Goal: Information Seeking & Learning: Learn about a topic

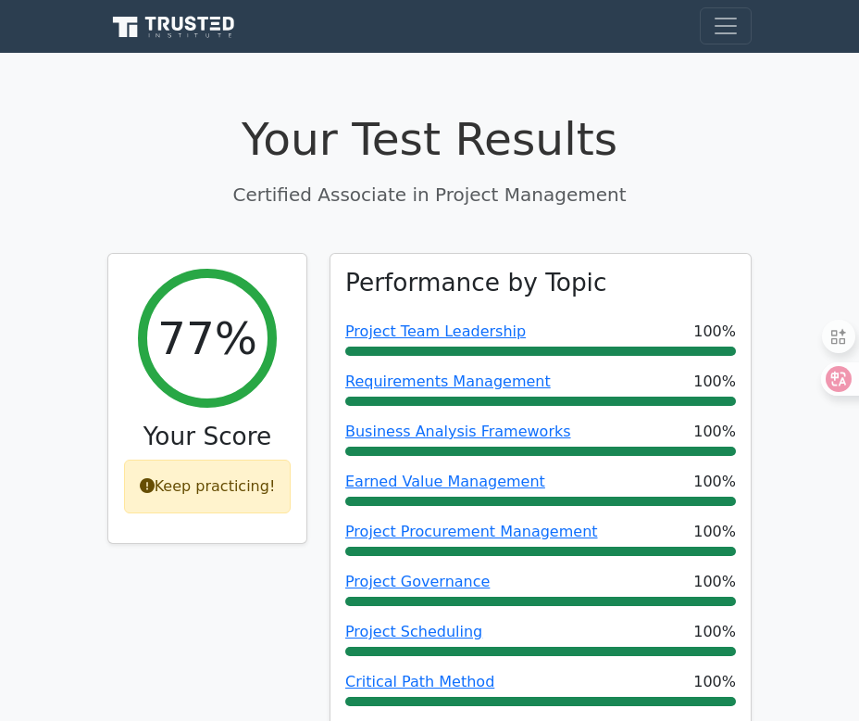
click at [194, 34] on icon at bounding box center [196, 35] width 4 height 4
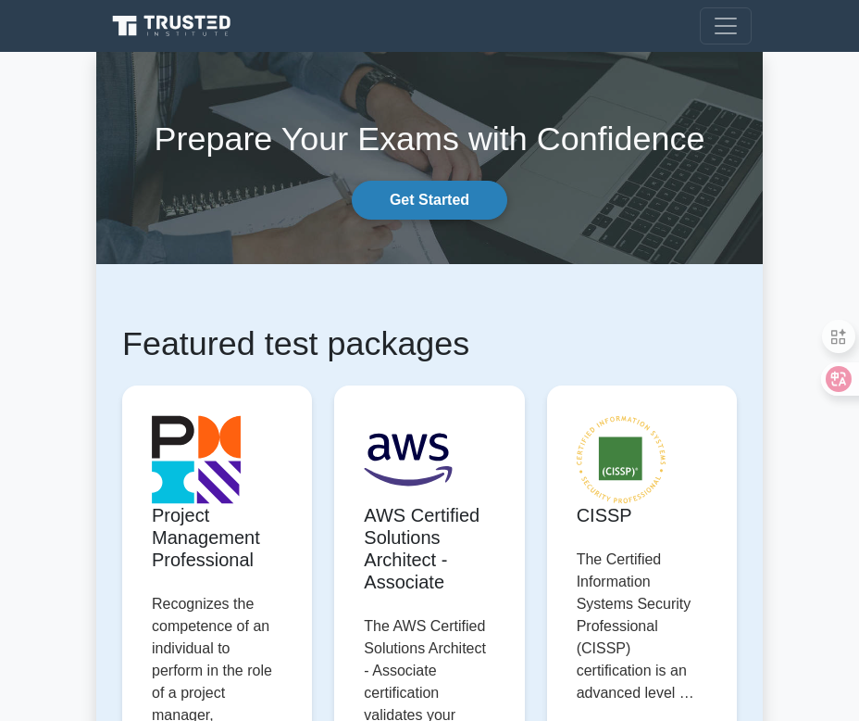
click at [436, 192] on link "Get Started" at bounding box center [430, 200] width 156 height 39
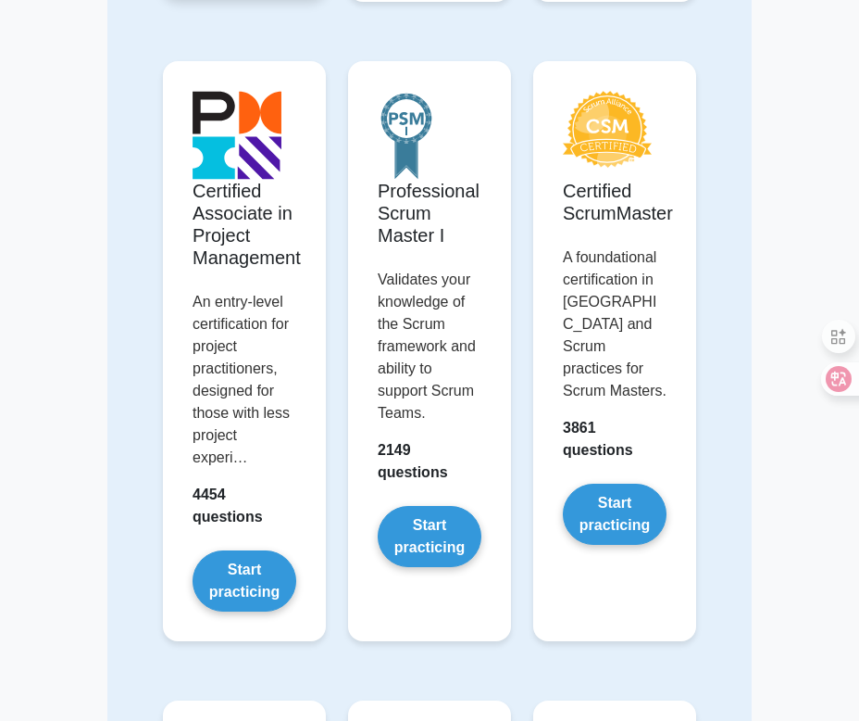
scroll to position [900, 0]
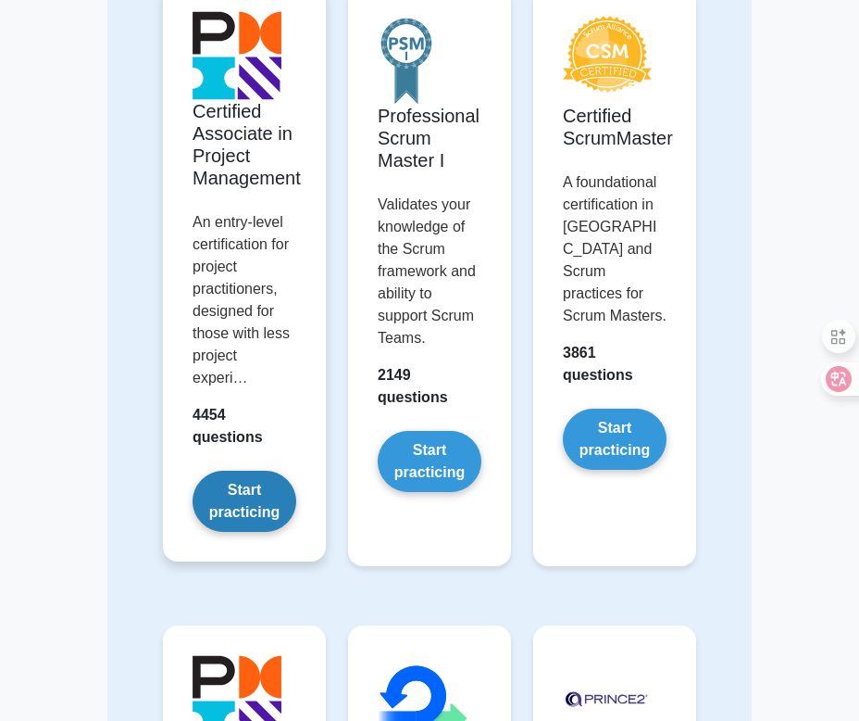
click at [257, 495] on link "Start practicing" at bounding box center [245, 500] width 104 height 61
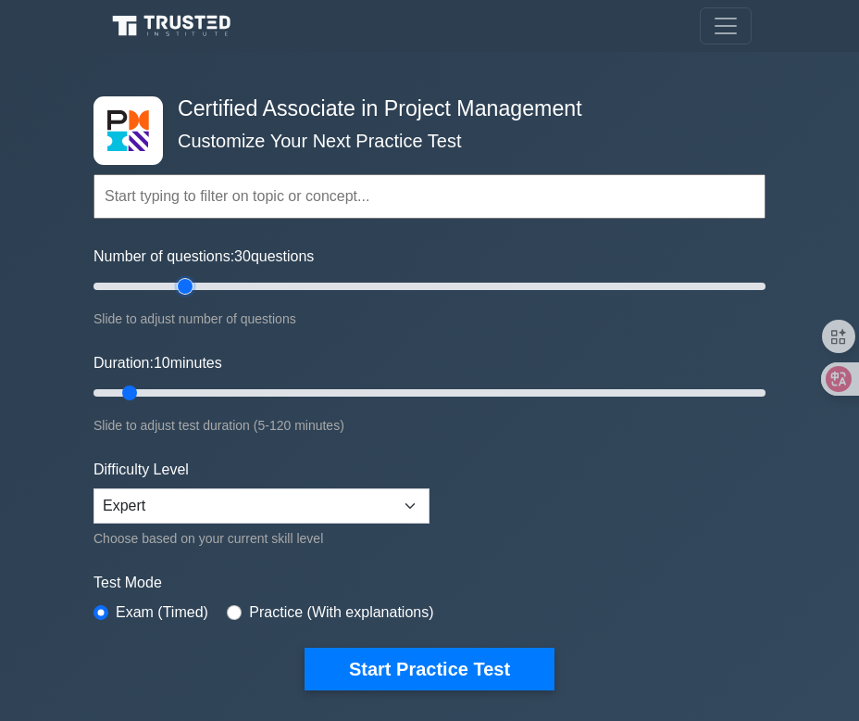
drag, startPoint x: 123, startPoint y: 291, endPoint x: 188, endPoint y: 291, distance: 64.8
type input "30"
click at [188, 291] on input "Number of questions: 30 questions" at bounding box center [430, 286] width 672 height 22
drag, startPoint x: 132, startPoint y: 390, endPoint x: 260, endPoint y: 385, distance: 128.8
type input "35"
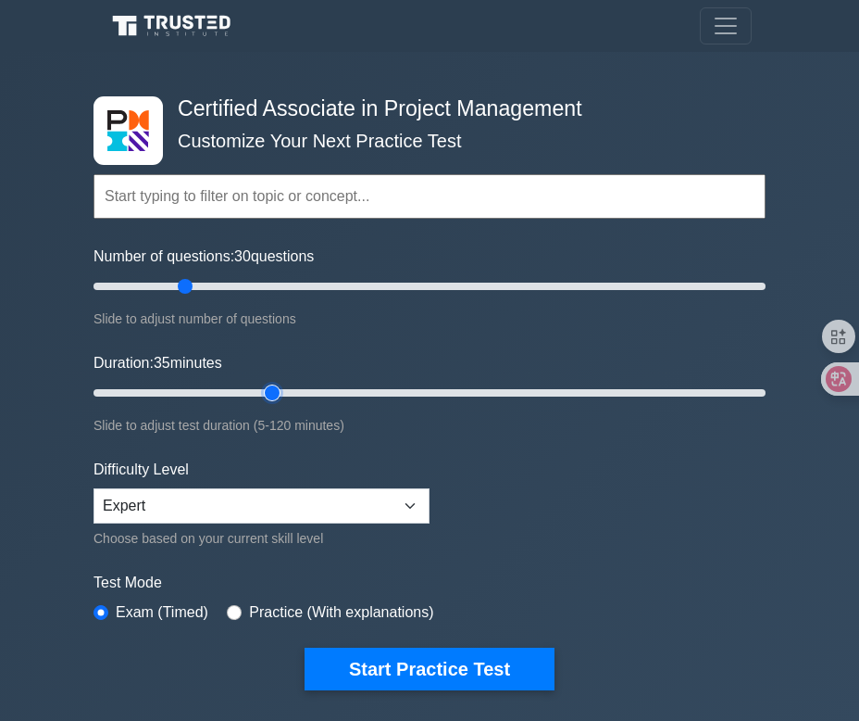
click at [261, 388] on input "Duration: 35 minutes" at bounding box center [430, 393] width 672 height 22
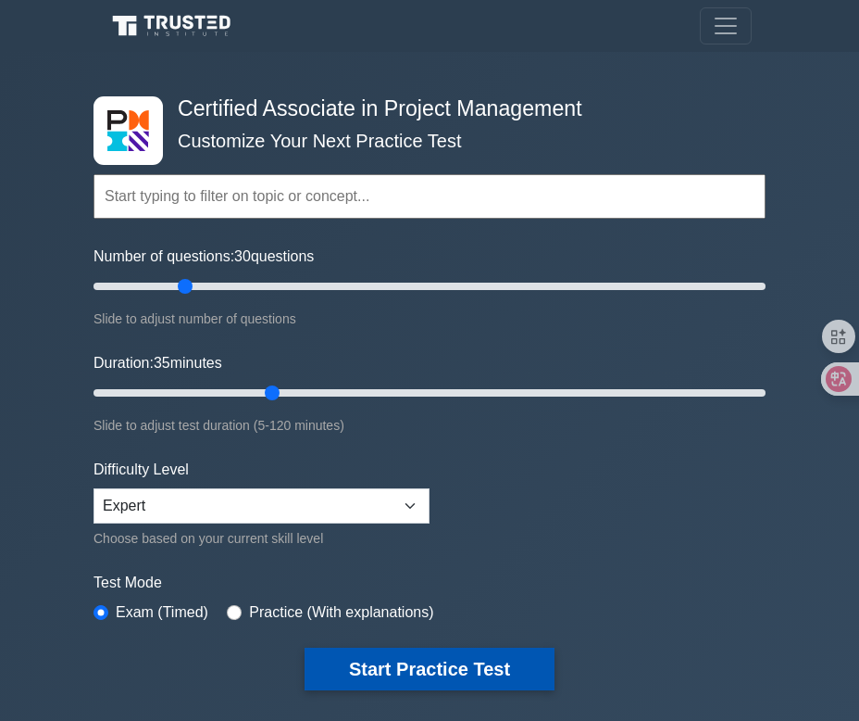
click at [432, 675] on button "Start Practice Test" at bounding box center [430, 668] width 250 height 43
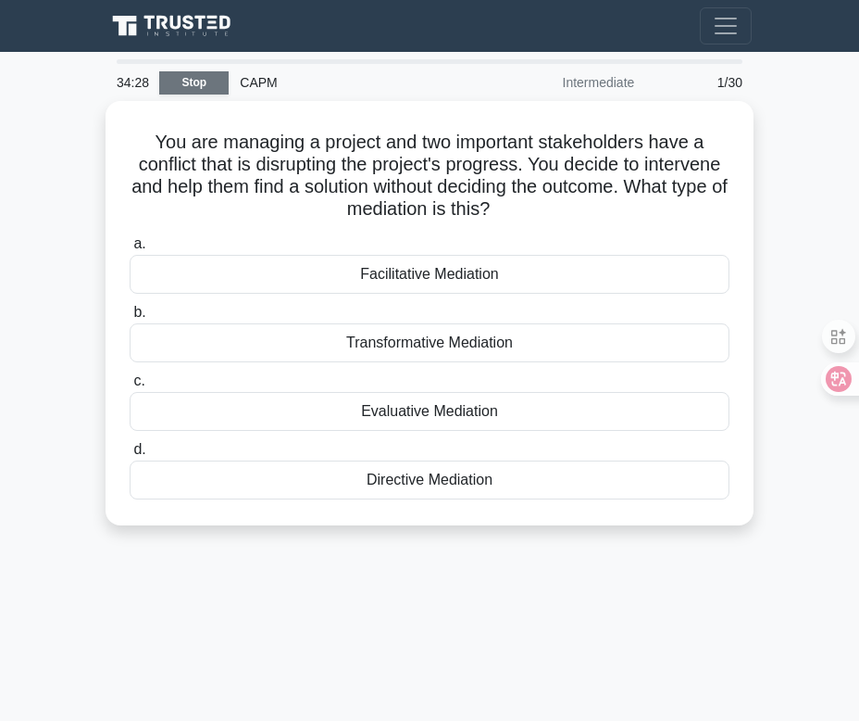
click at [192, 82] on link "Stop" at bounding box center [193, 82] width 69 height 23
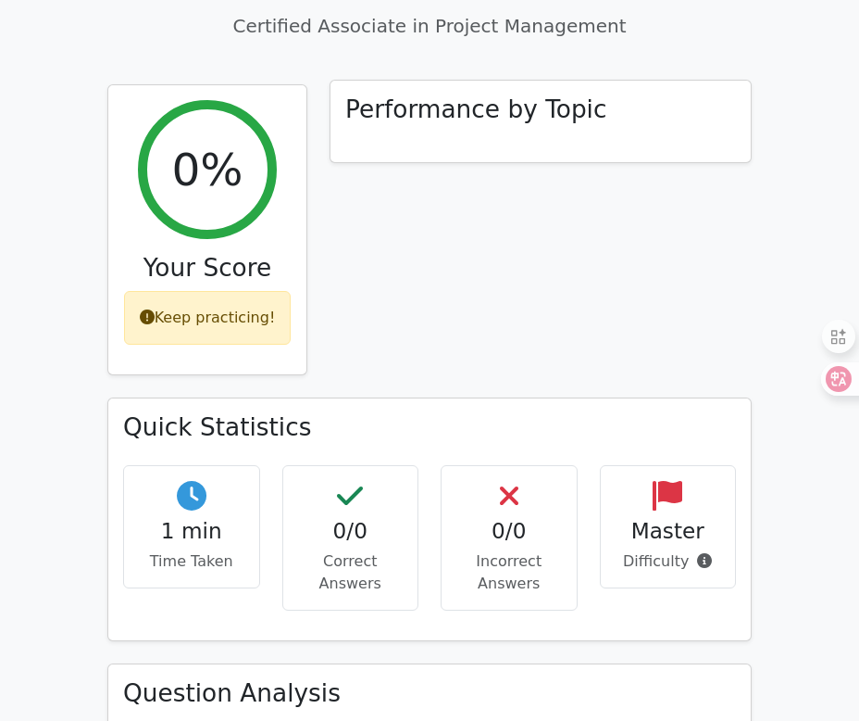
scroll to position [628, 0]
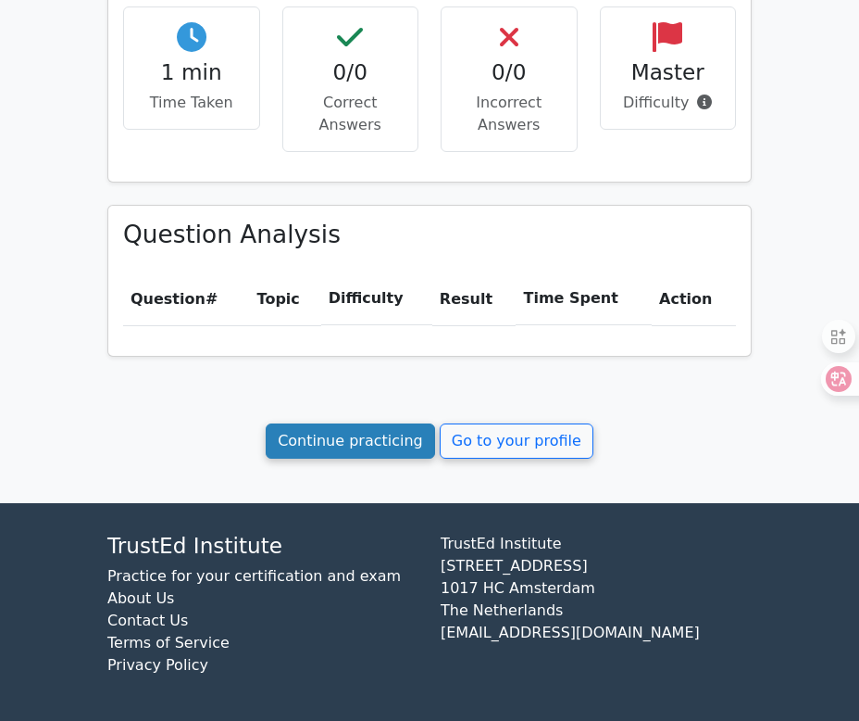
click at [401, 441] on link "Continue practicing" at bounding box center [350, 440] width 169 height 35
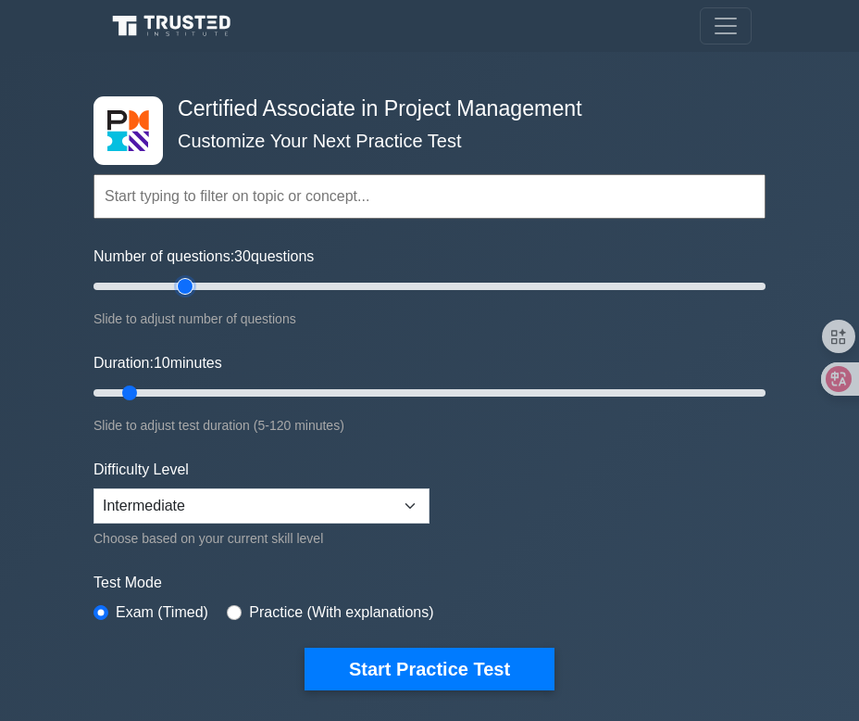
drag, startPoint x: 119, startPoint y: 288, endPoint x: 185, endPoint y: 293, distance: 65.9
type input "30"
click at [185, 293] on input "Number of questions: 30 questions" at bounding box center [430, 286] width 672 height 22
drag, startPoint x: 132, startPoint y: 392, endPoint x: 248, endPoint y: 398, distance: 116.0
type input "30"
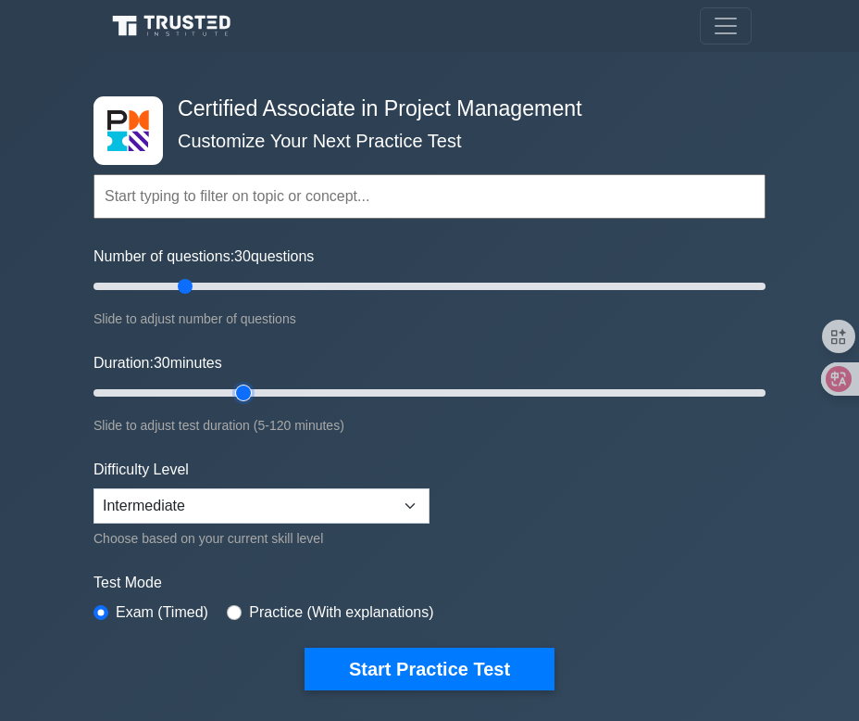
click at [248, 398] on input "Duration: 30 minutes" at bounding box center [430, 393] width 672 height 22
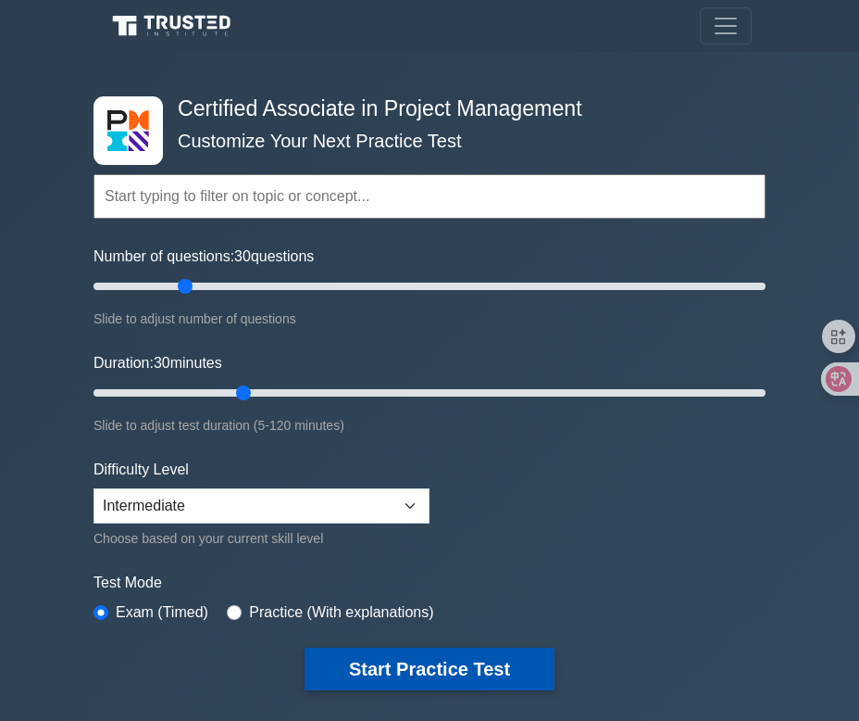
click at [433, 663] on button "Start Practice Test" at bounding box center [430, 668] width 250 height 43
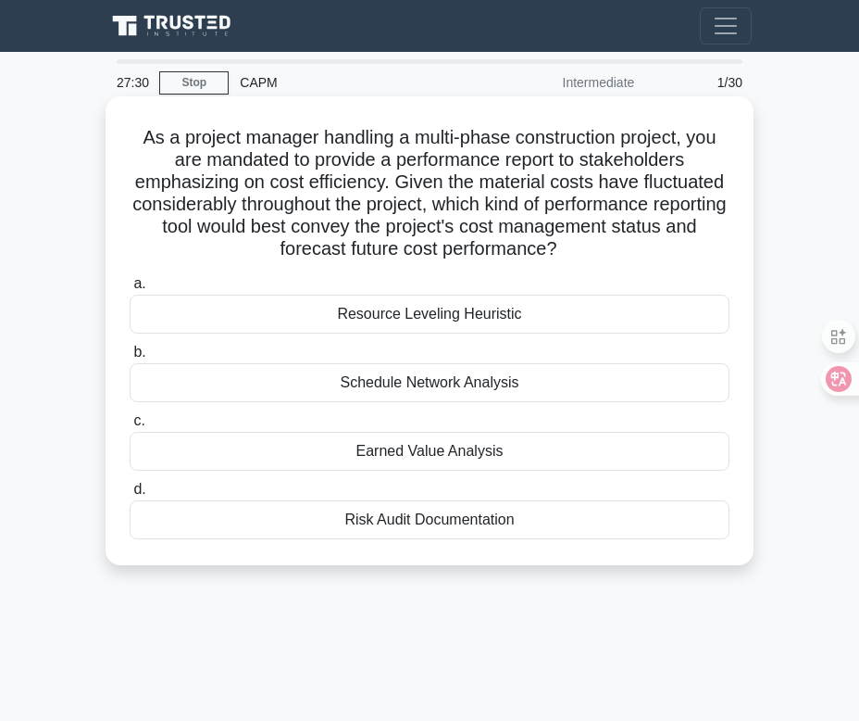
click at [462, 449] on div "Earned Value Analysis" at bounding box center [430, 451] width 600 height 39
click at [130, 427] on input "c. Earned Value Analysis" at bounding box center [130, 421] width 0 height 12
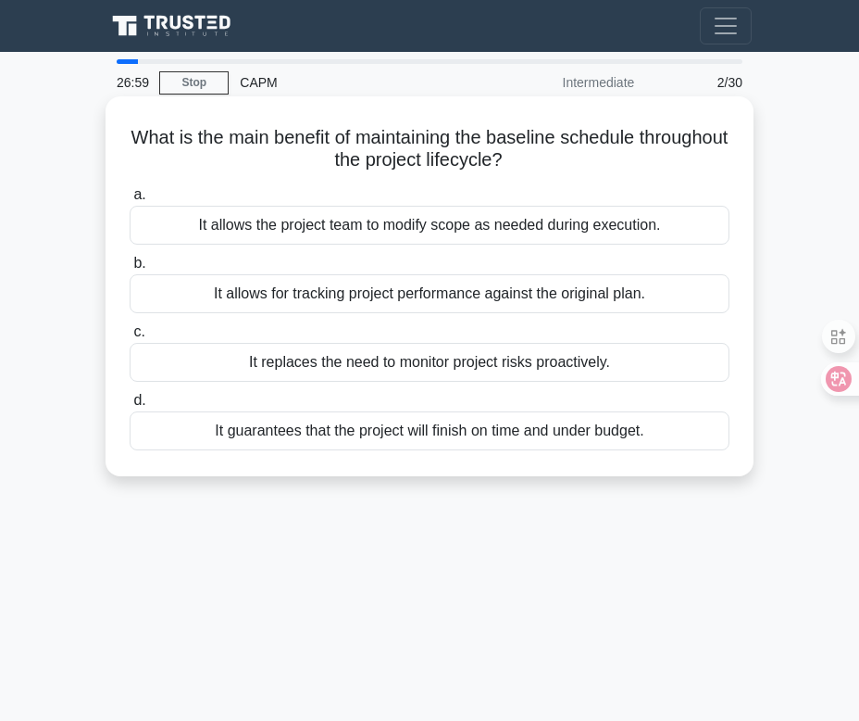
click at [353, 303] on div "It allows for tracking project performance against the original plan." at bounding box center [430, 293] width 600 height 39
click at [130, 270] on input "b. It allows for tracking project performance against the original plan." at bounding box center [130, 263] width 0 height 12
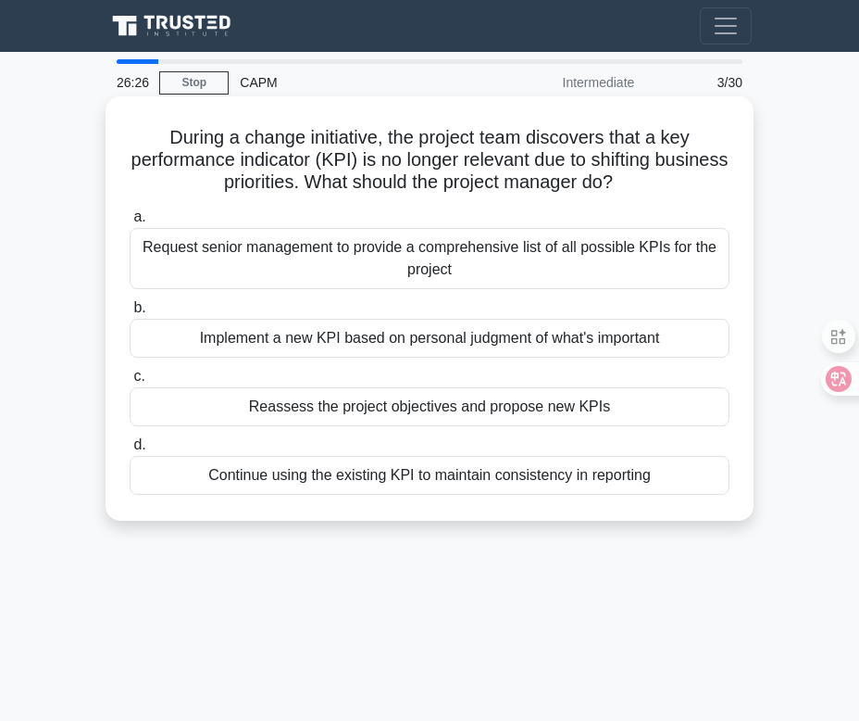
click at [608, 416] on div "Reassess the project objectives and propose new KPIs" at bounding box center [430, 406] width 600 height 39
click at [130, 383] on input "c. Reassess the project objectives and propose new KPIs" at bounding box center [130, 376] width 0 height 12
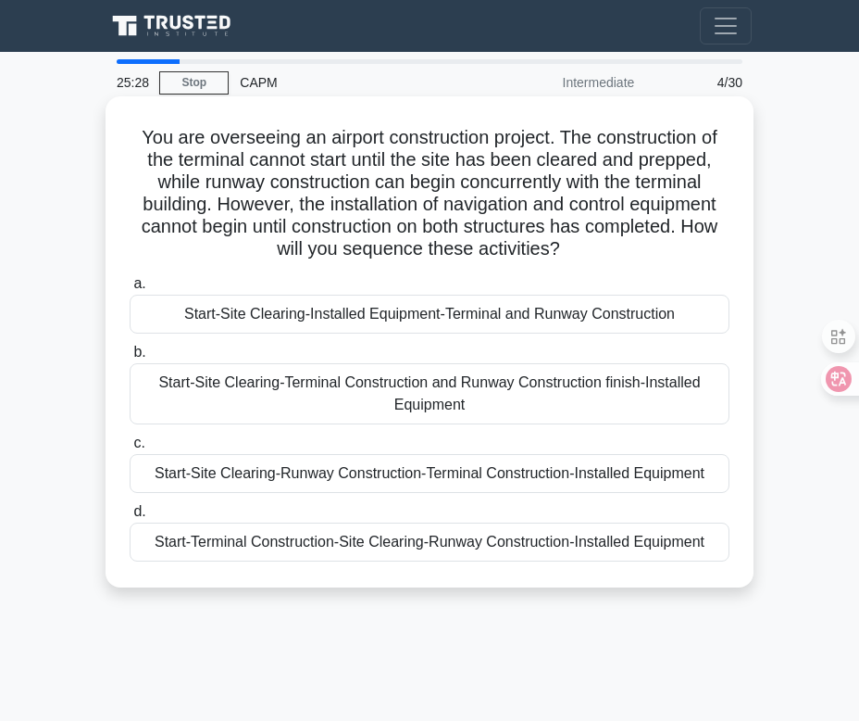
click at [638, 395] on div "Start-Site Clearing-Terminal Construction and Runway Construction finish-Instal…" at bounding box center [430, 393] width 600 height 61
click at [130, 358] on input "b. Start-Site Clearing-Terminal Construction and Runway Construction finish-Ins…" at bounding box center [130, 352] width 0 height 12
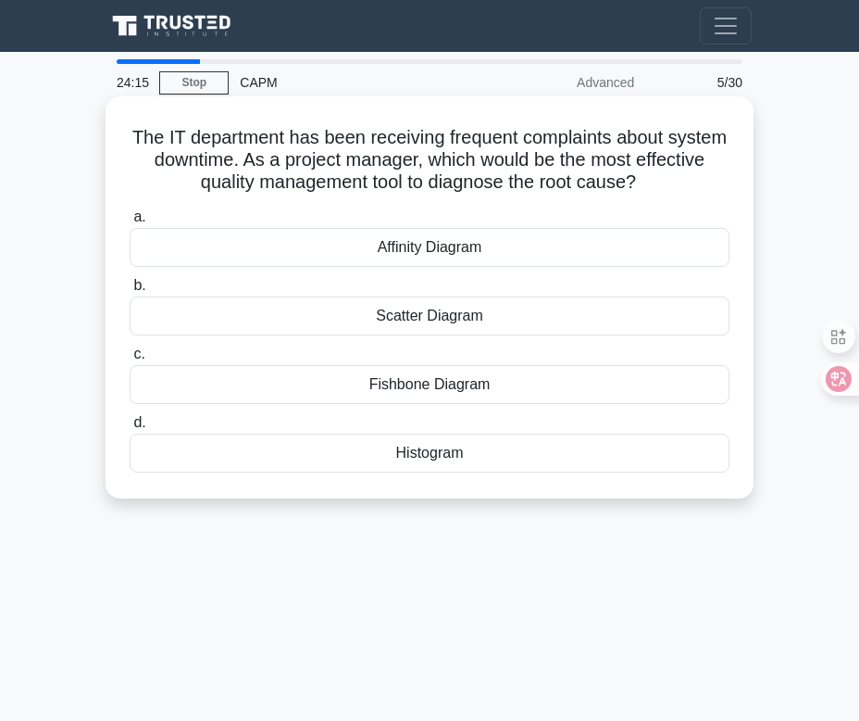
click at [511, 383] on div "Fishbone Diagram" at bounding box center [430, 384] width 600 height 39
click at [130, 360] on input "c. Fishbone Diagram" at bounding box center [130, 354] width 0 height 12
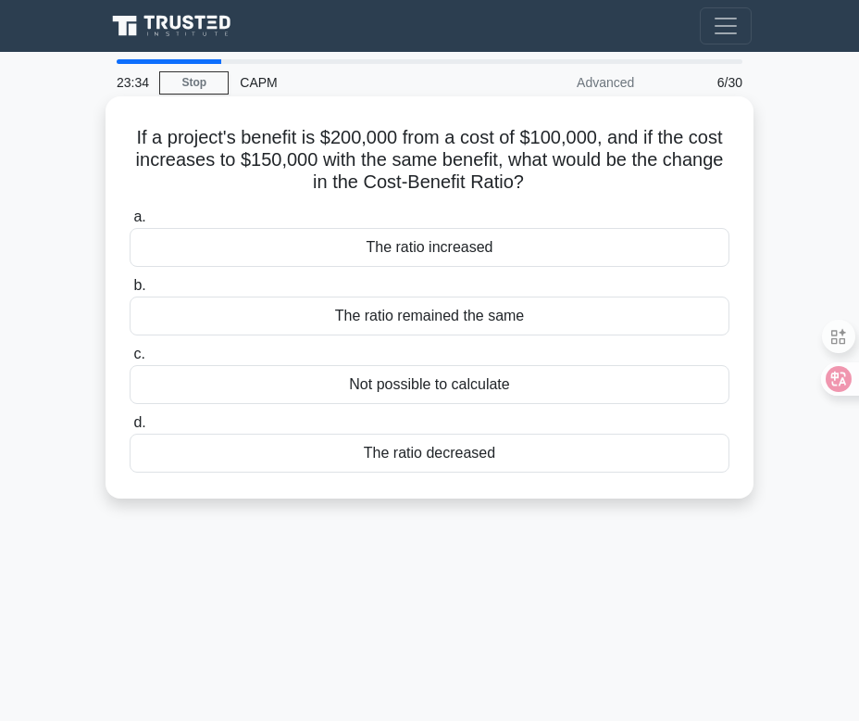
click at [486, 449] on div "The ratio decreased" at bounding box center [430, 452] width 600 height 39
click at [130, 429] on input "d. The ratio decreased" at bounding box center [130, 423] width 0 height 12
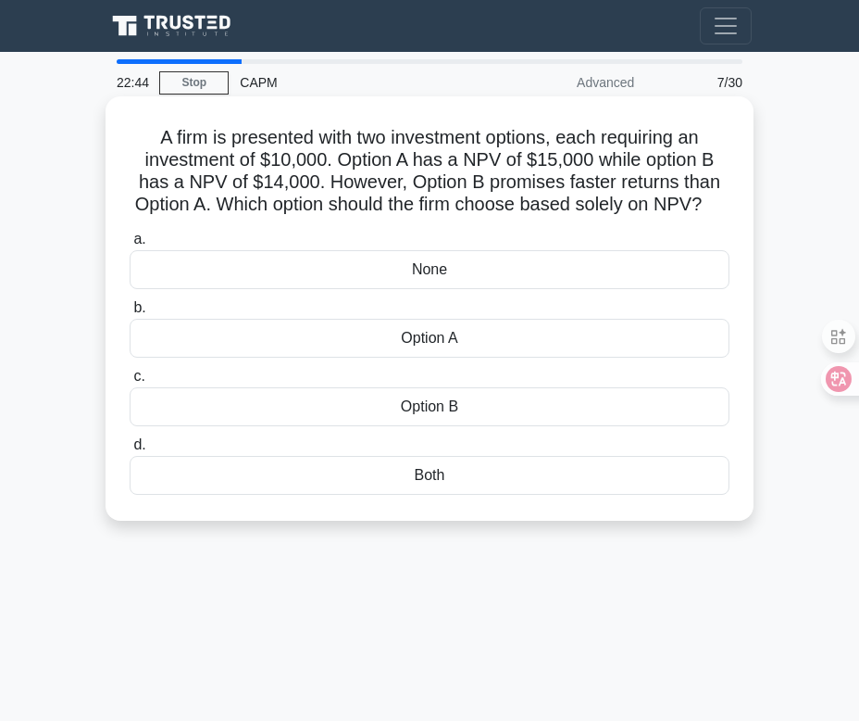
click at [531, 342] on div "Option A" at bounding box center [430, 338] width 600 height 39
click at [130, 314] on input "b. Option A" at bounding box center [130, 308] width 0 height 12
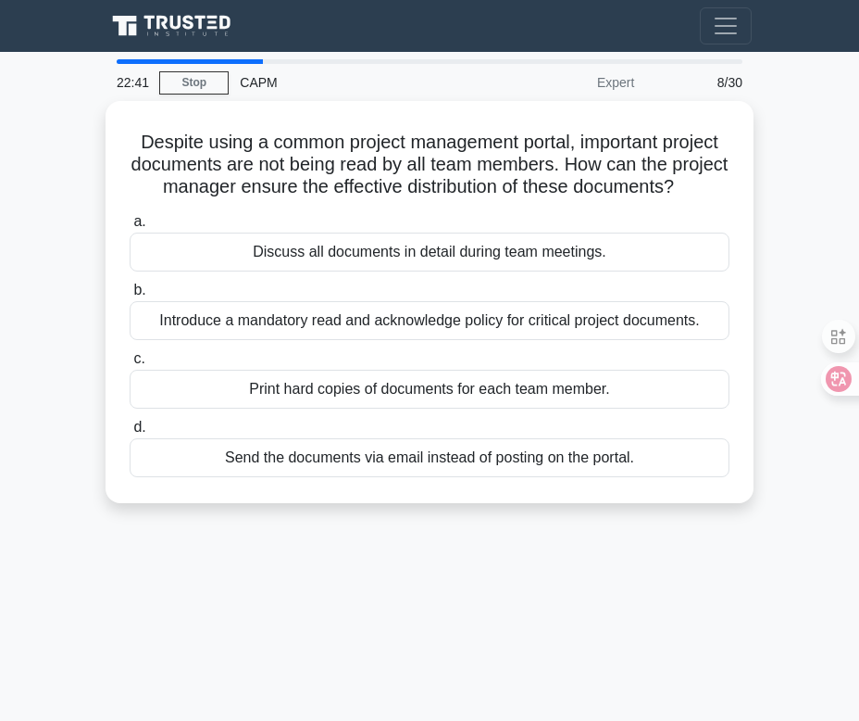
scroll to position [3, 0]
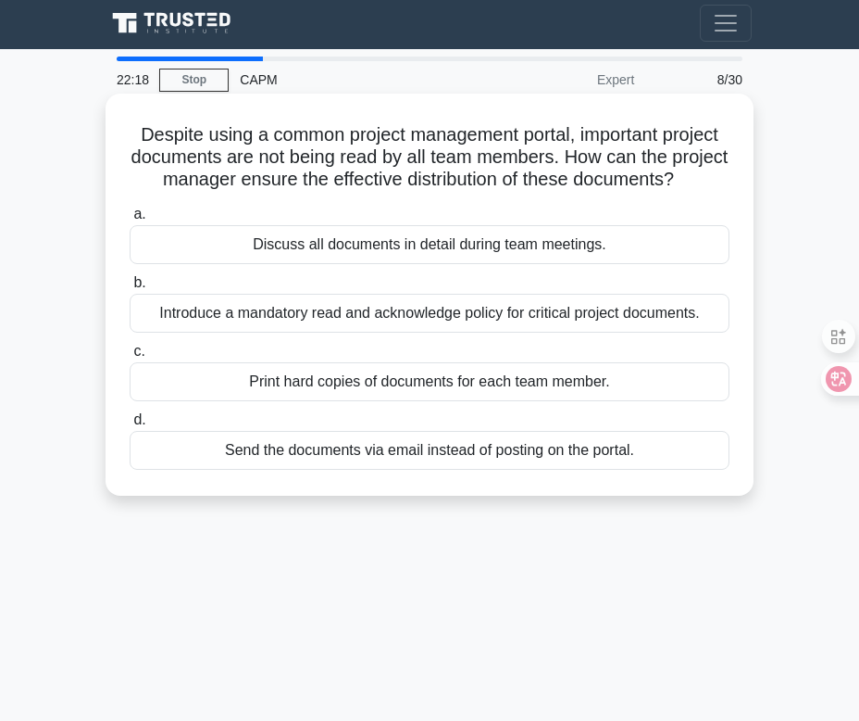
click at [625, 315] on div "Introduce a mandatory read and acknowledge policy for critical project document…" at bounding box center [430, 313] width 600 height 39
click at [130, 289] on input "b. Introduce a mandatory read and acknowledge policy for critical project docum…" at bounding box center [130, 283] width 0 height 12
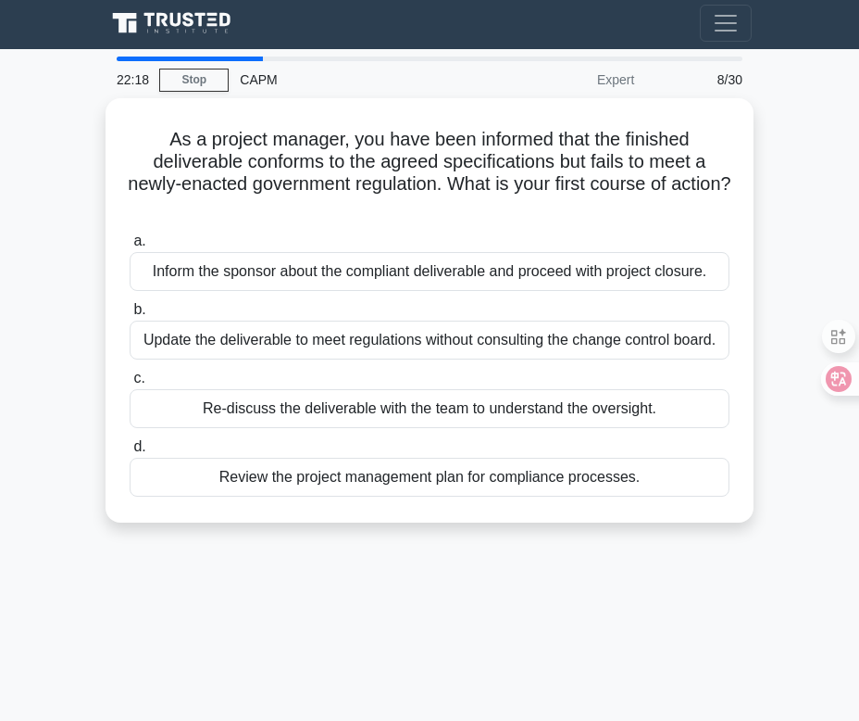
scroll to position [0, 0]
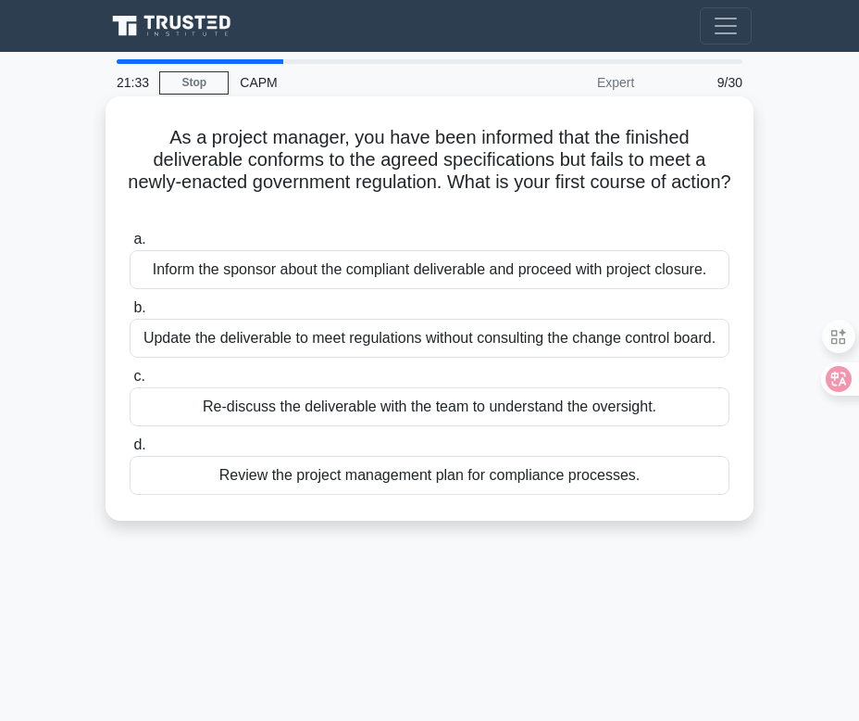
click at [689, 483] on div "Review the project management plan for compliance processes." at bounding box center [430, 475] width 600 height 39
click at [130, 451] on input "d. Review the project management plan for compliance processes." at bounding box center [130, 445] width 0 height 12
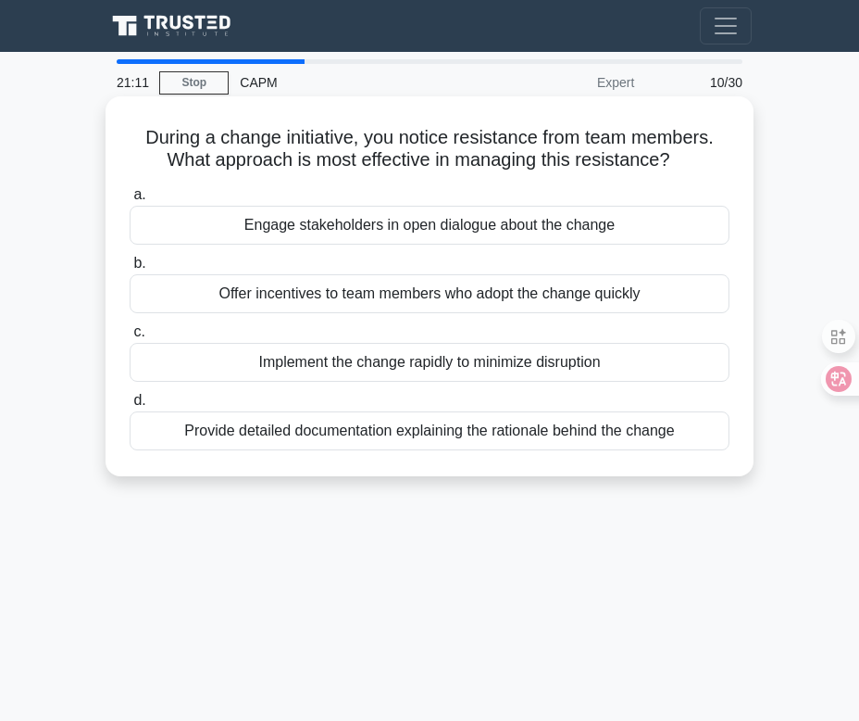
click at [673, 432] on div "Provide detailed documentation explaining the rationale behind the change" at bounding box center [430, 430] width 600 height 39
click at [130, 407] on input "d. Provide detailed documentation explaining the rationale behind the change" at bounding box center [130, 401] width 0 height 12
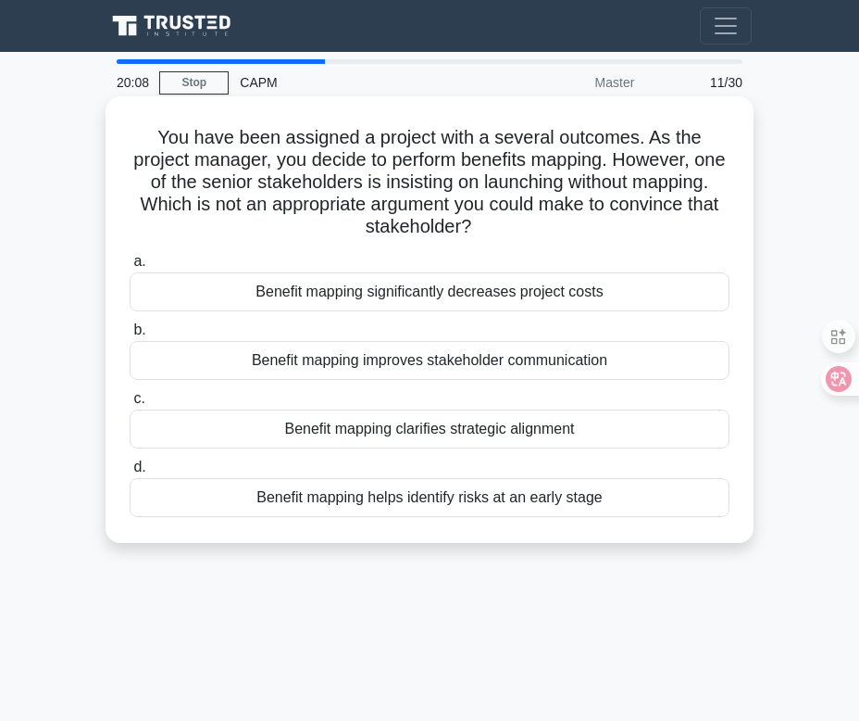
click at [691, 295] on div "Benefit mapping significantly decreases project costs" at bounding box center [430, 291] width 600 height 39
click at [130, 268] on input "a. Benefit mapping significantly decreases project costs" at bounding box center [130, 262] width 0 height 12
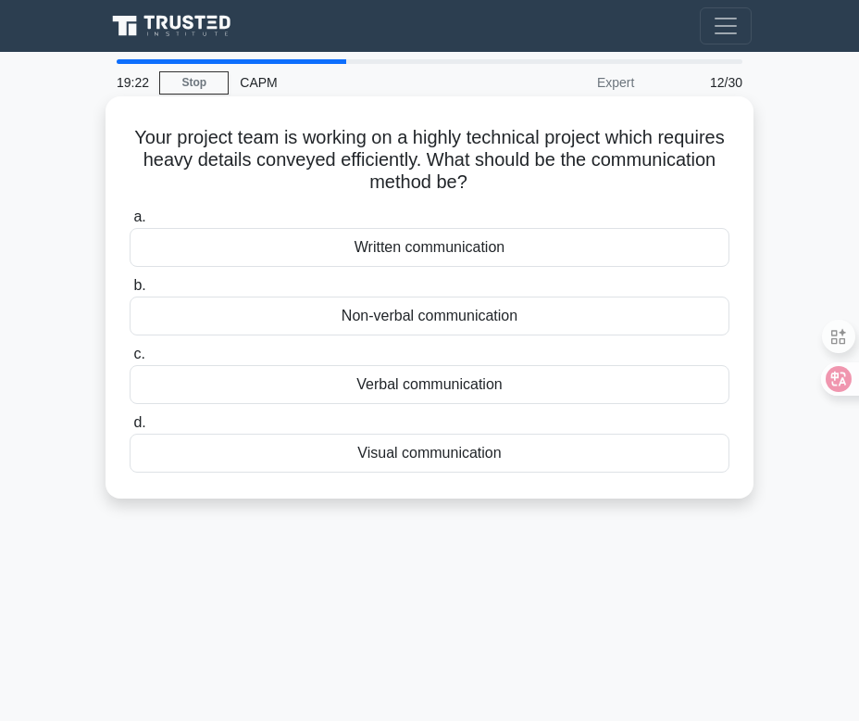
click at [677, 255] on div "Written communication" at bounding box center [430, 247] width 600 height 39
click at [130, 223] on input "a. Written communication" at bounding box center [130, 217] width 0 height 12
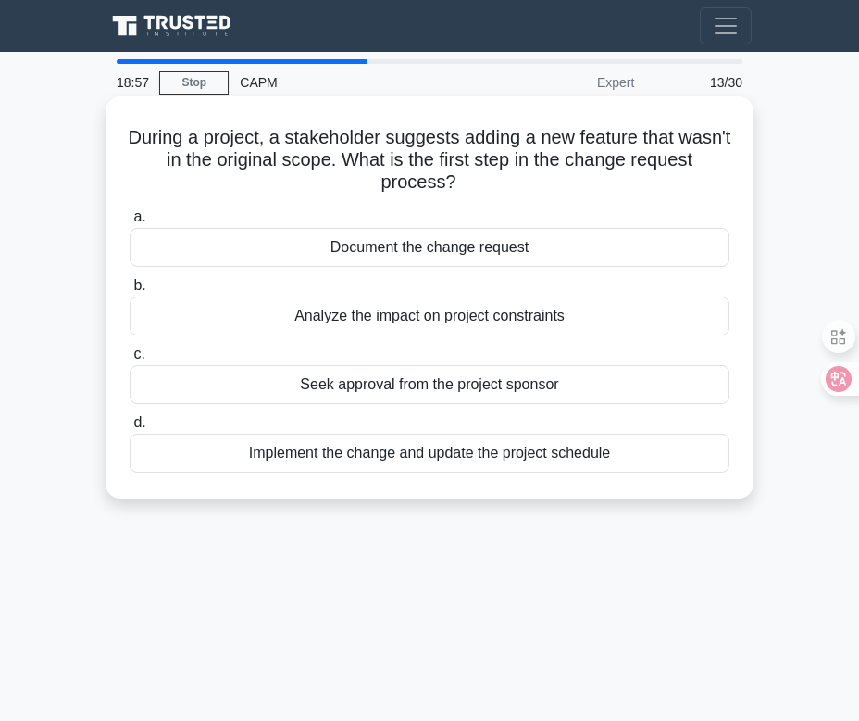
click at [549, 316] on div "Analyze the impact on project constraints" at bounding box center [430, 315] width 600 height 39
click at [130, 292] on input "b. Analyze the impact on project constraints" at bounding box center [130, 286] width 0 height 12
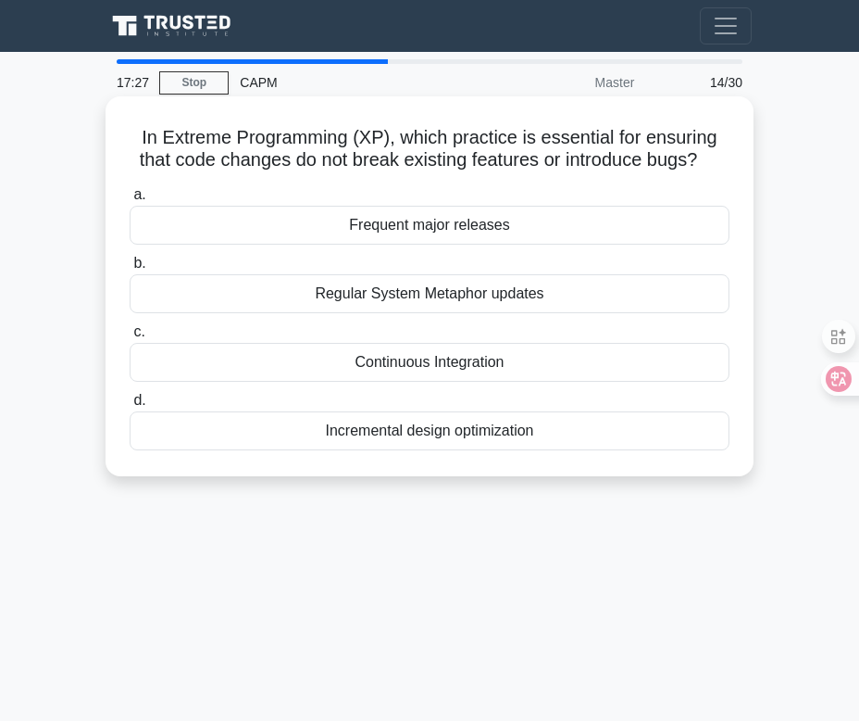
click at [539, 360] on div "Continuous Integration" at bounding box center [430, 362] width 600 height 39
click at [130, 338] on input "c. Continuous Integration" at bounding box center [130, 332] width 0 height 12
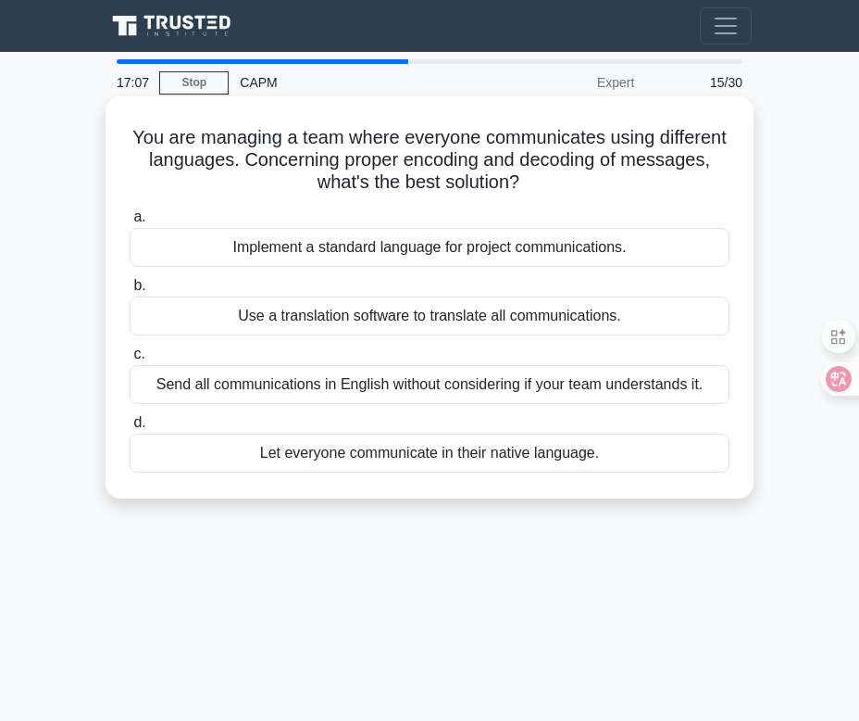
click at [611, 320] on div "Use a translation software to translate all communications." at bounding box center [430, 315] width 600 height 39
click at [130, 292] on input "b. Use a translation software to translate all communications." at bounding box center [130, 286] width 0 height 12
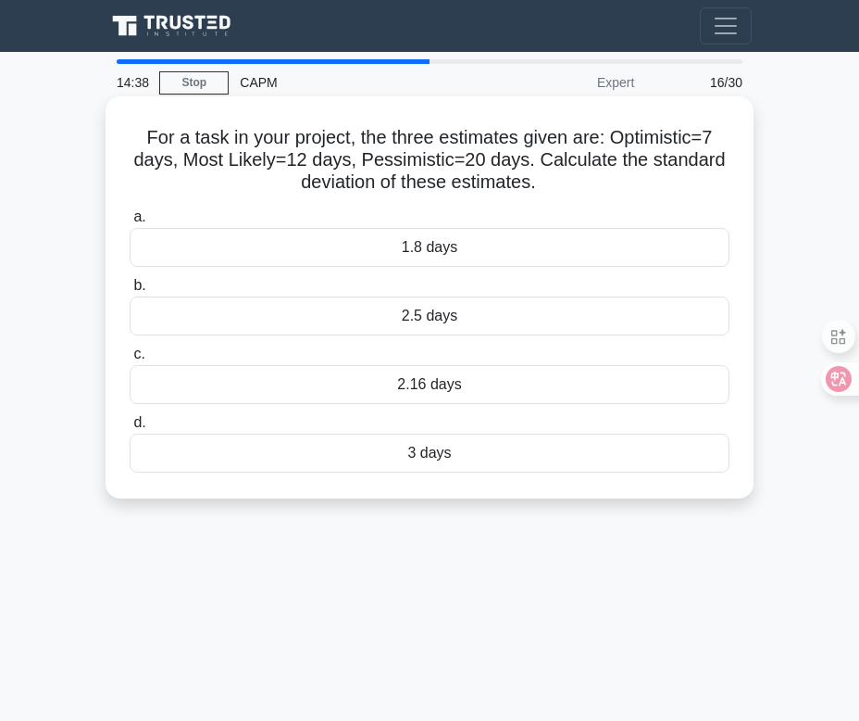
click at [454, 156] on h5 "For a task in your project, the three estimates given are: Optimistic=7 days, M…" at bounding box center [430, 160] width 604 height 69
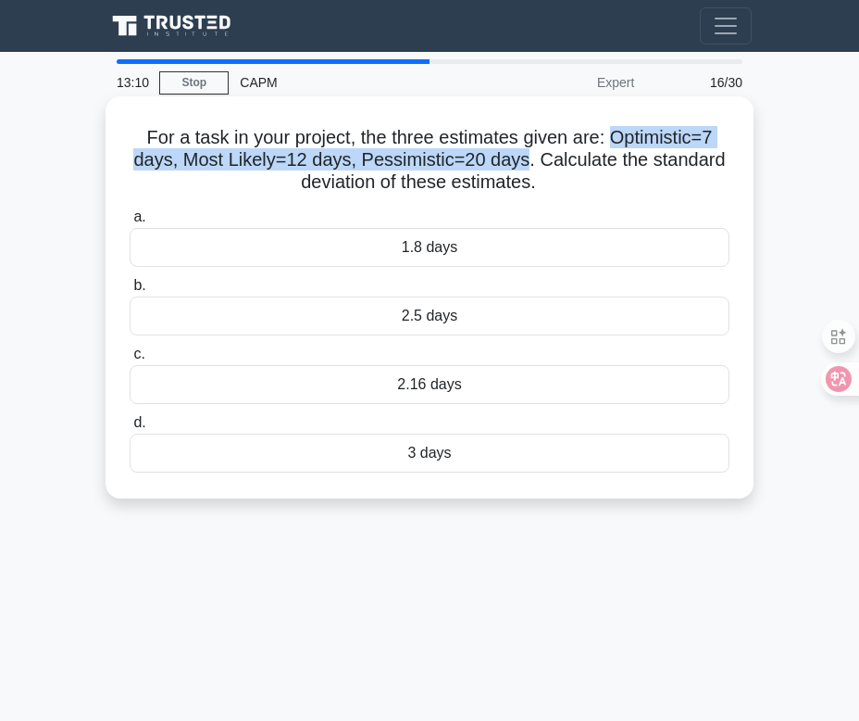
drag, startPoint x: 610, startPoint y: 138, endPoint x: 528, endPoint y: 167, distance: 87.3
click at [528, 167] on h5 "For a task in your project, the three estimates given are: Optimistic=7 days, M…" at bounding box center [430, 160] width 604 height 69
copy h5 "Optimistic=7 days, Most Likely=12 days, Pessimistic=20 days"
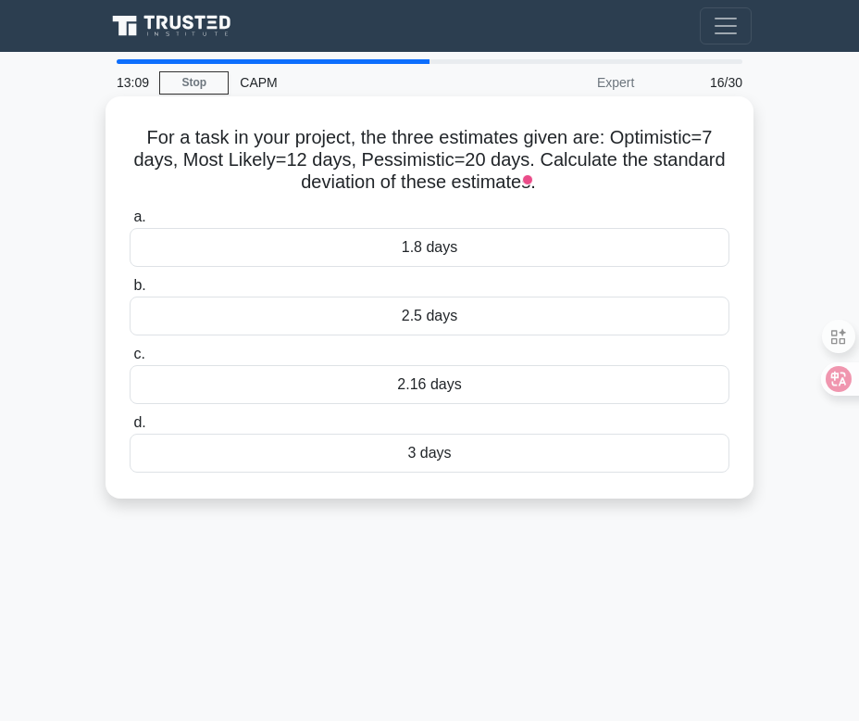
click at [548, 159] on h5 "For a task in your project, the three estimates given are: Optimistic=7 days, M…" at bounding box center [430, 160] width 604 height 69
click at [461, 384] on div "2.16 days" at bounding box center [430, 384] width 600 height 39
click at [130, 360] on input "c. 2.16 days" at bounding box center [130, 354] width 0 height 12
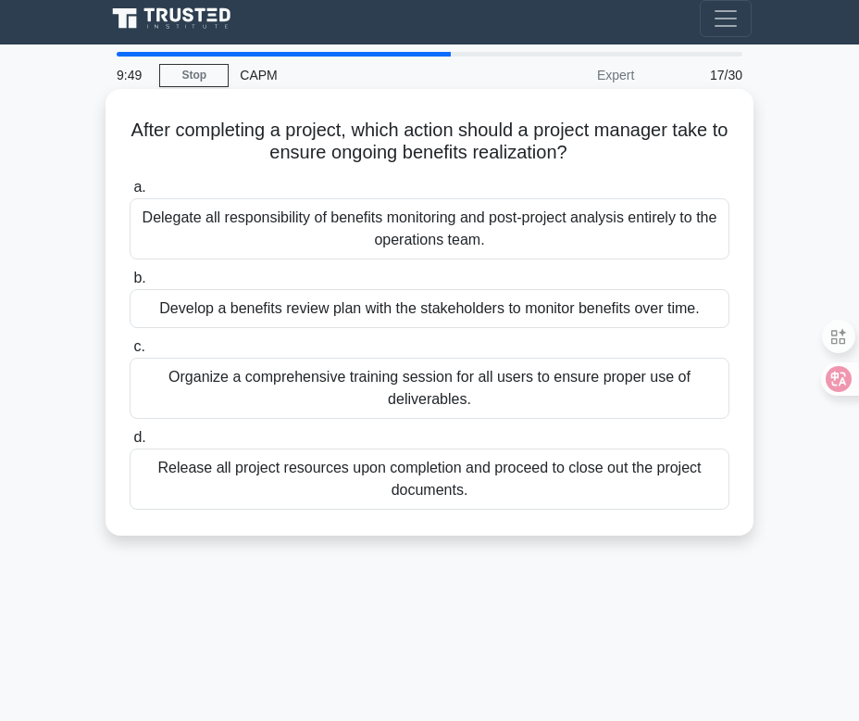
scroll to position [13, 0]
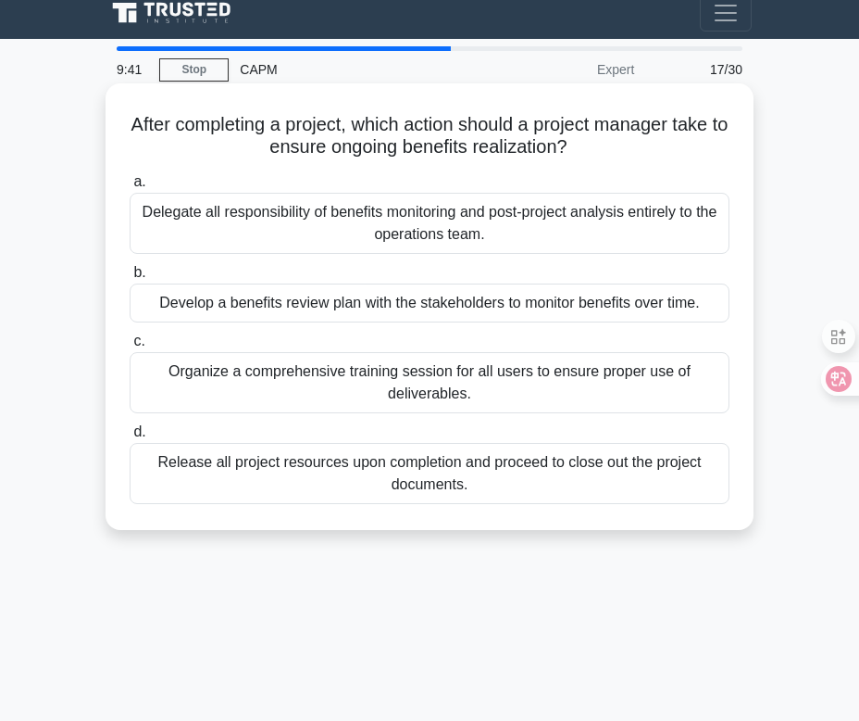
click at [499, 311] on div "Develop a benefits review plan with the stakeholders to monitor benefits over t…" at bounding box center [430, 302] width 600 height 39
click at [130, 279] on input "b. Develop a benefits review plan with the stakeholders to monitor benefits ove…" at bounding box center [130, 273] width 0 height 12
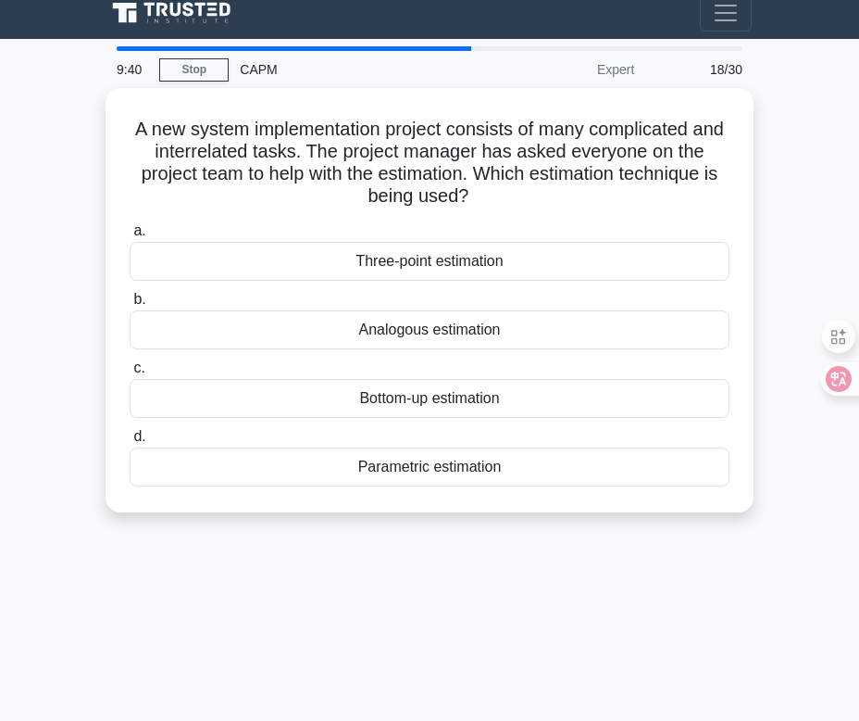
scroll to position [0, 0]
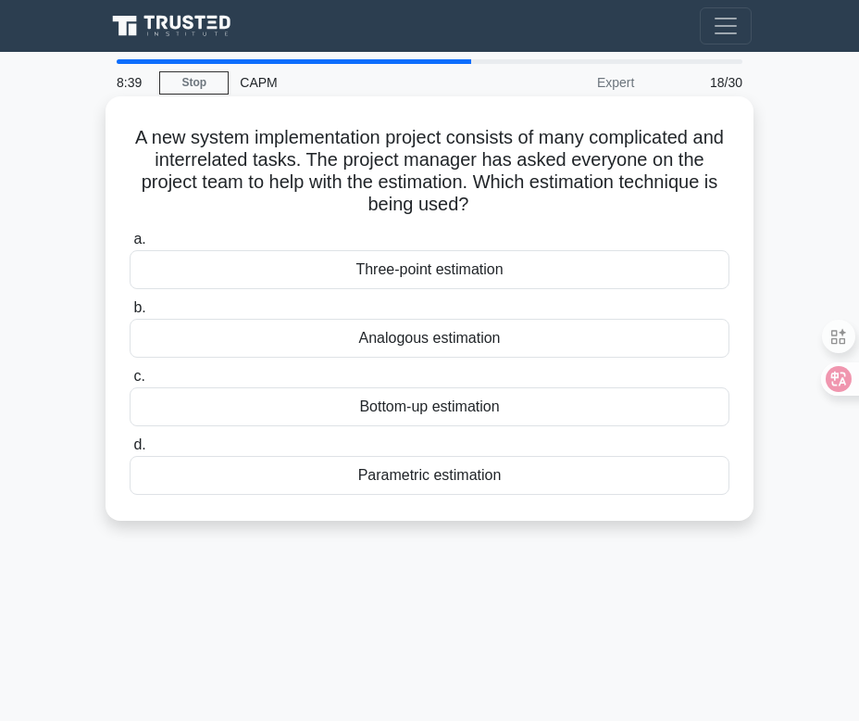
click at [476, 406] on div "Bottom-up estimation" at bounding box center [430, 406] width 600 height 39
click at [130, 383] on input "c. Bottom-up estimation" at bounding box center [130, 376] width 0 height 12
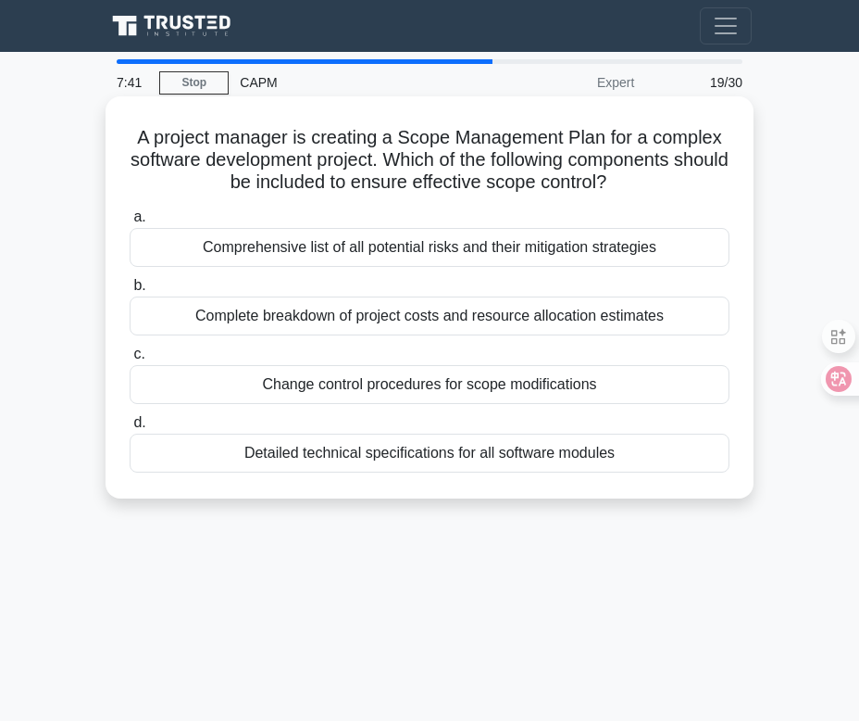
click at [561, 392] on div "Change control procedures for scope modifications" at bounding box center [430, 384] width 600 height 39
click at [130, 360] on input "c. Change control procedures for scope modifications" at bounding box center [130, 354] width 0 height 12
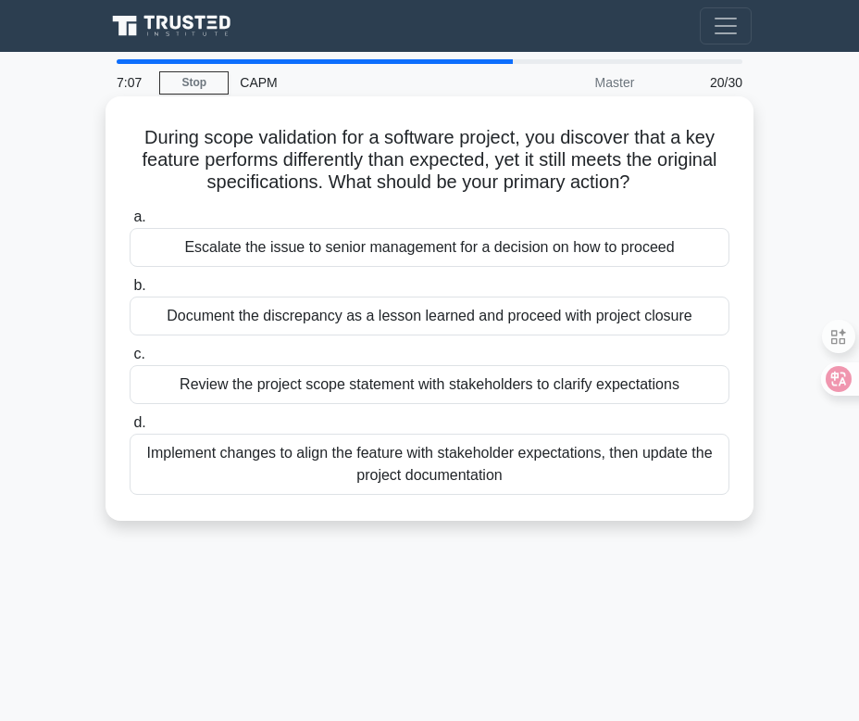
click at [648, 376] on div "Review the project scope statement with stakeholders to clarify expectations" at bounding box center [430, 384] width 600 height 39
click at [130, 360] on input "c. Review the project scope statement with stakeholders to clarify expectations" at bounding box center [130, 354] width 0 height 12
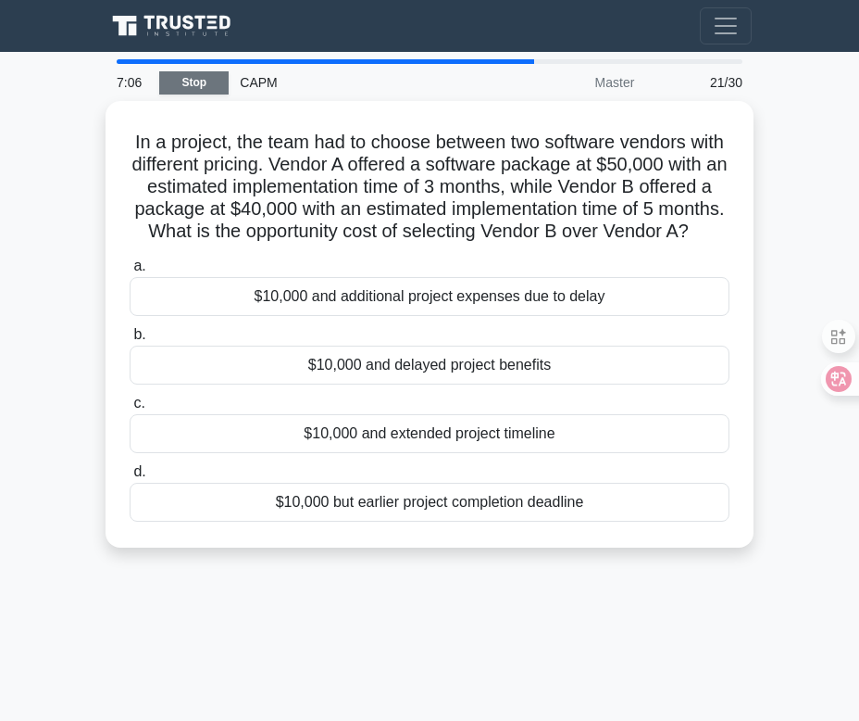
click at [220, 82] on link "Stop" at bounding box center [193, 82] width 69 height 23
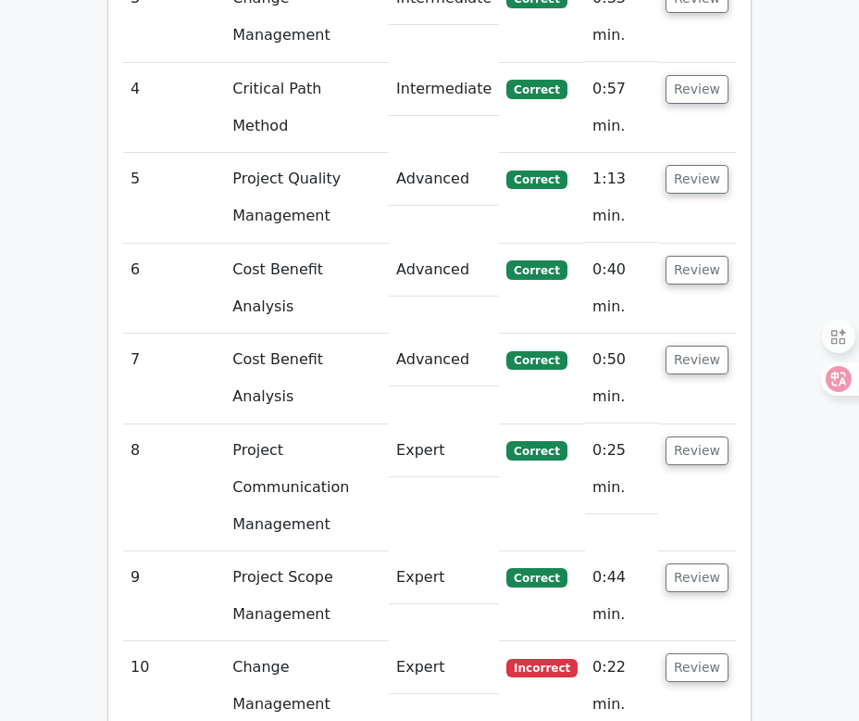
scroll to position [2995, 0]
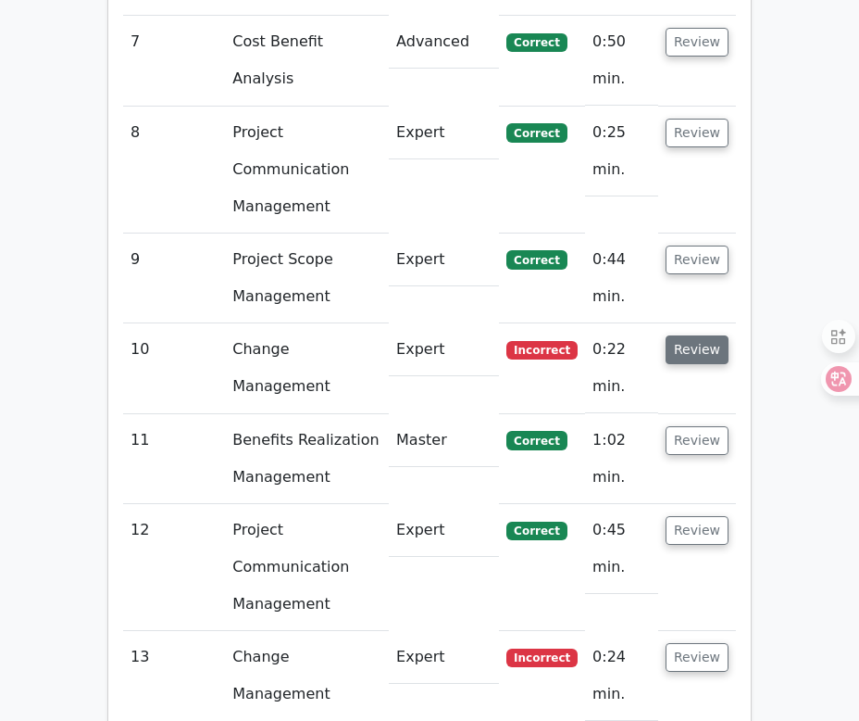
click at [715, 335] on button "Review" at bounding box center [697, 349] width 63 height 29
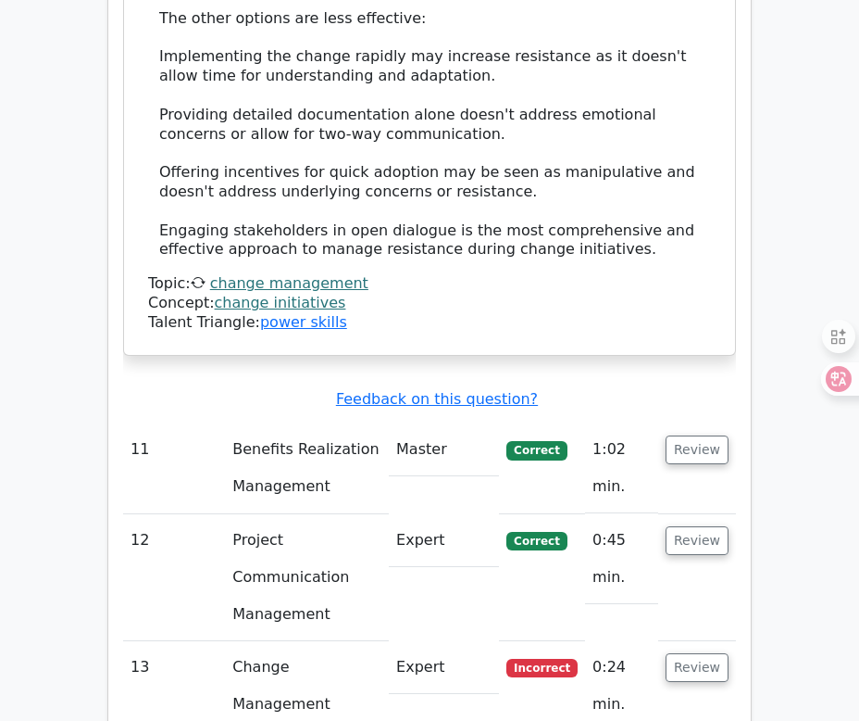
scroll to position [4098, 0]
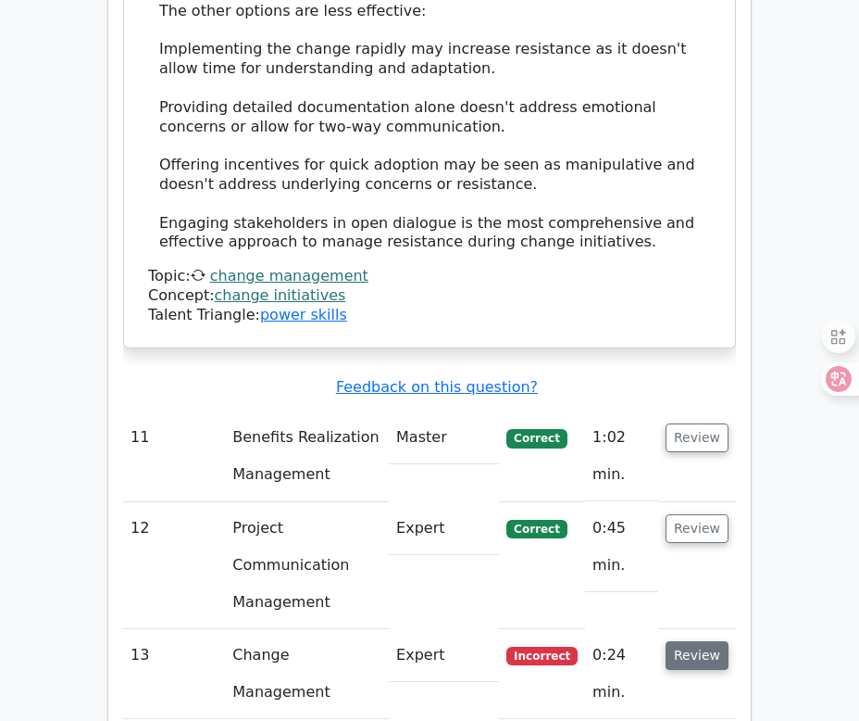
click at [703, 641] on button "Review" at bounding box center [697, 655] width 63 height 29
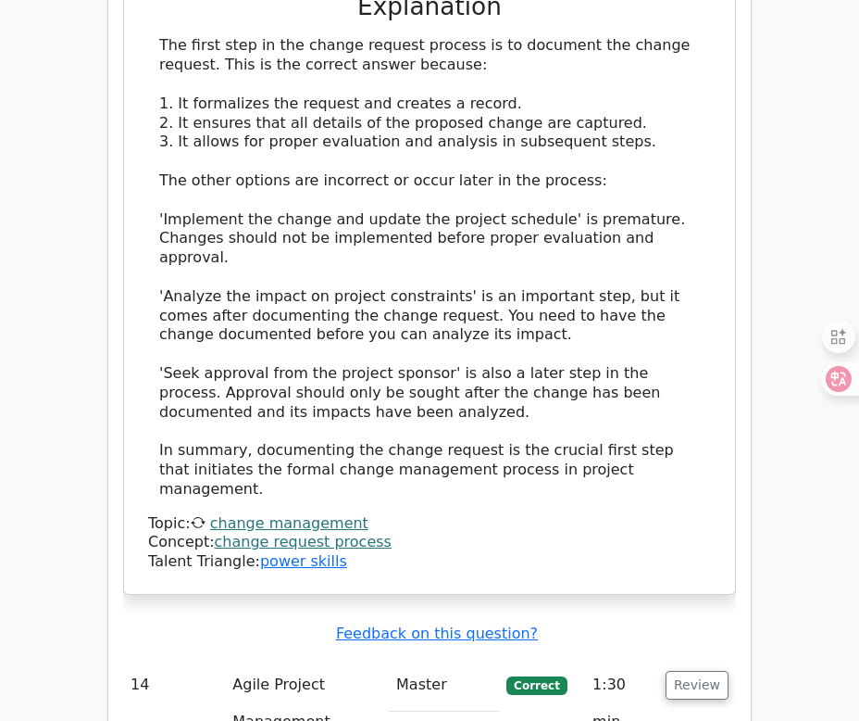
scroll to position [5377, 0]
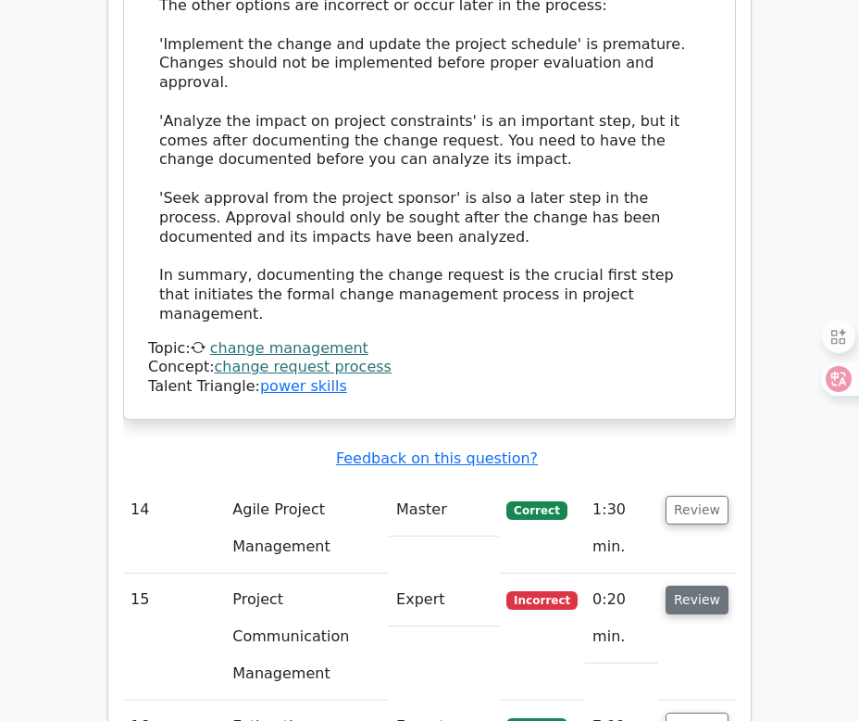
click at [710, 585] on button "Review" at bounding box center [697, 599] width 63 height 29
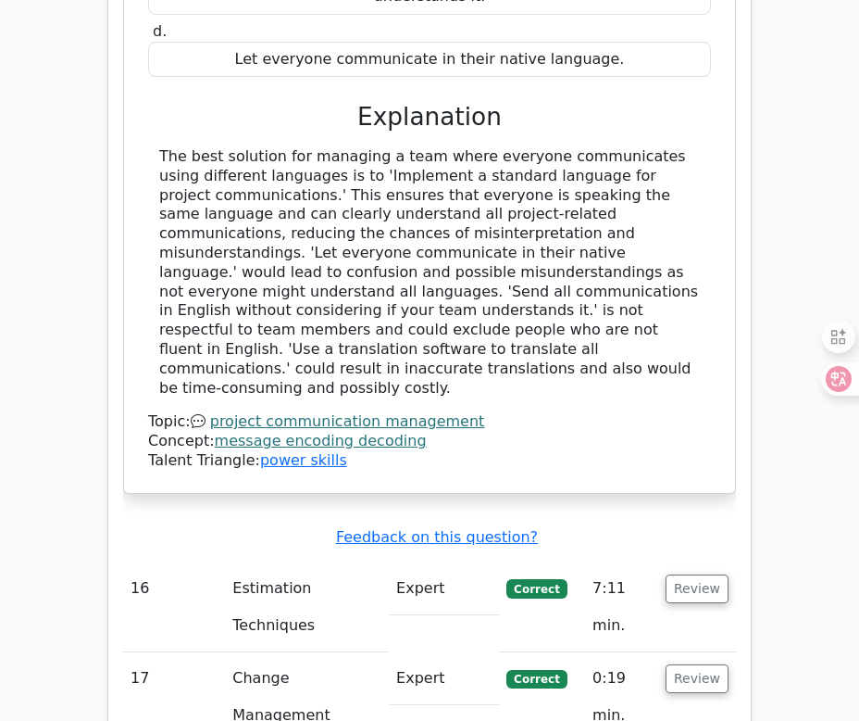
scroll to position [6571, 0]
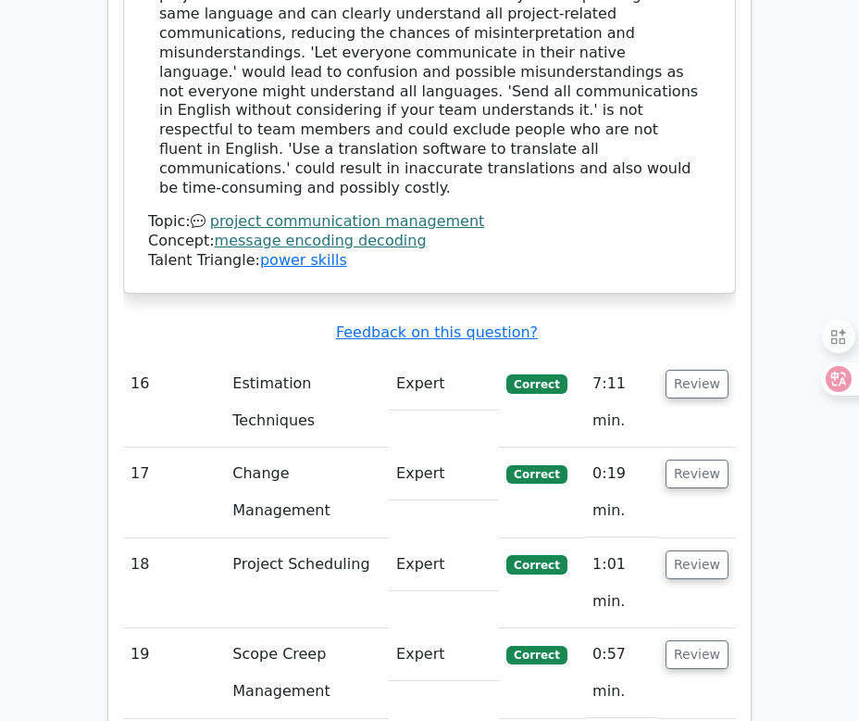
click at [709, 640] on button "Review" at bounding box center [697, 654] width 63 height 29
click at [702, 550] on button "Review" at bounding box center [697, 564] width 63 height 29
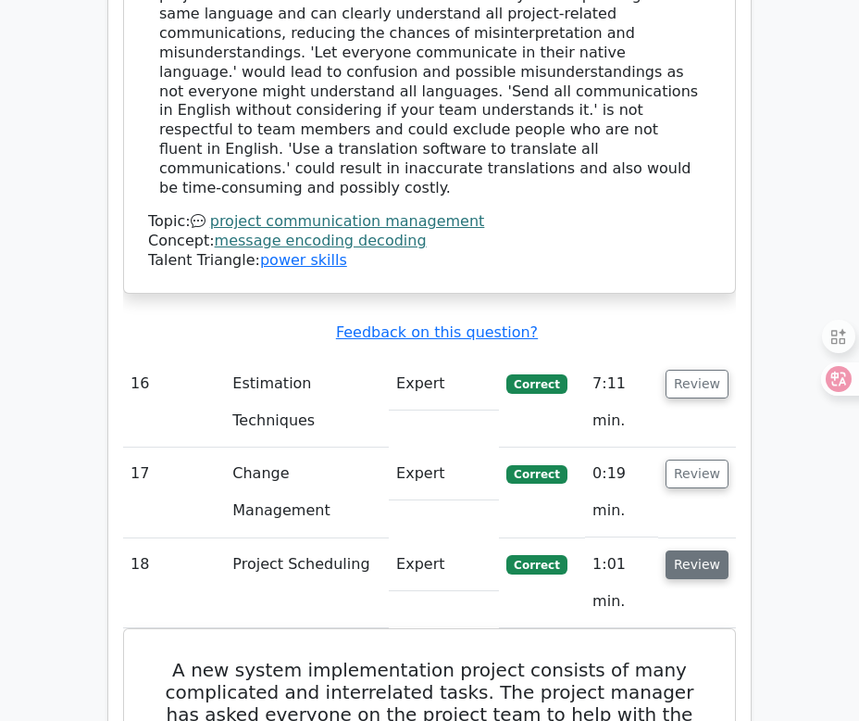
scroll to position [6551, 0]
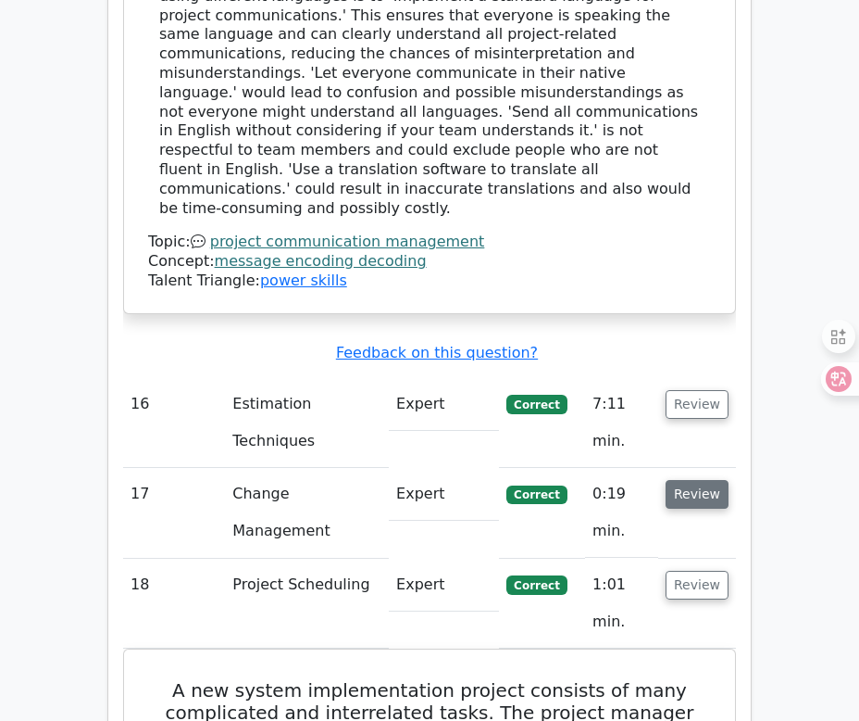
click at [703, 480] on button "Review" at bounding box center [697, 494] width 63 height 29
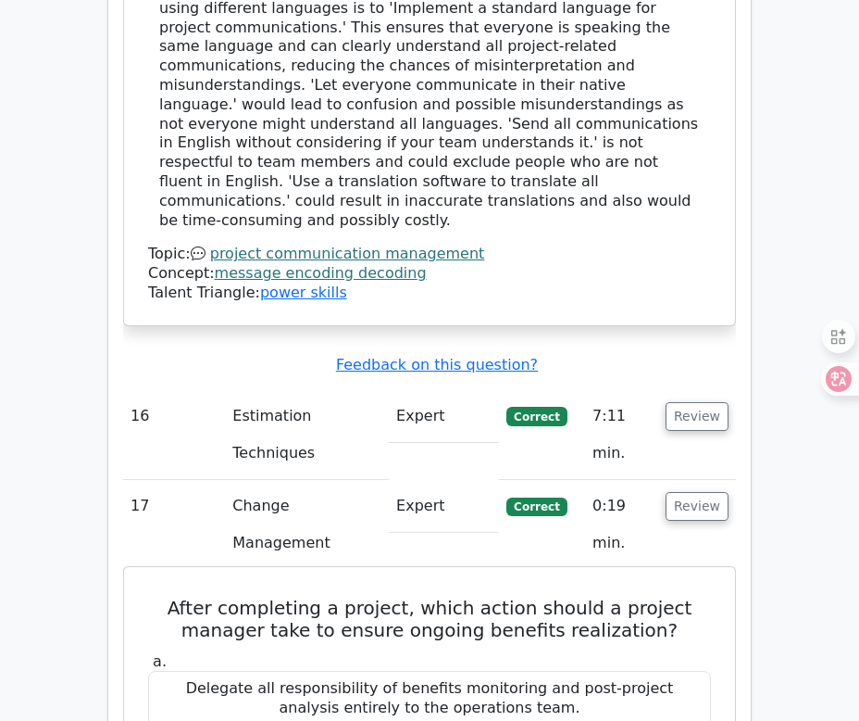
scroll to position [6530, 0]
